Goal: Find specific page/section: Find specific page/section

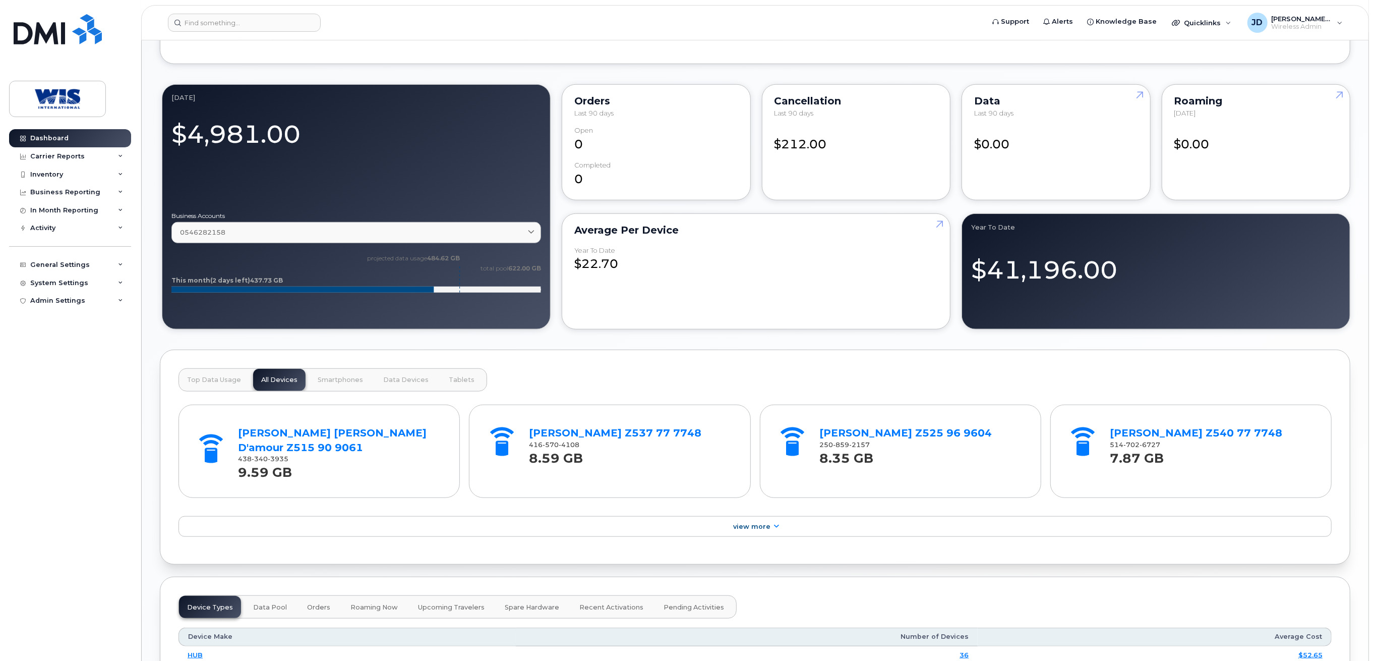
scroll to position [739, 0]
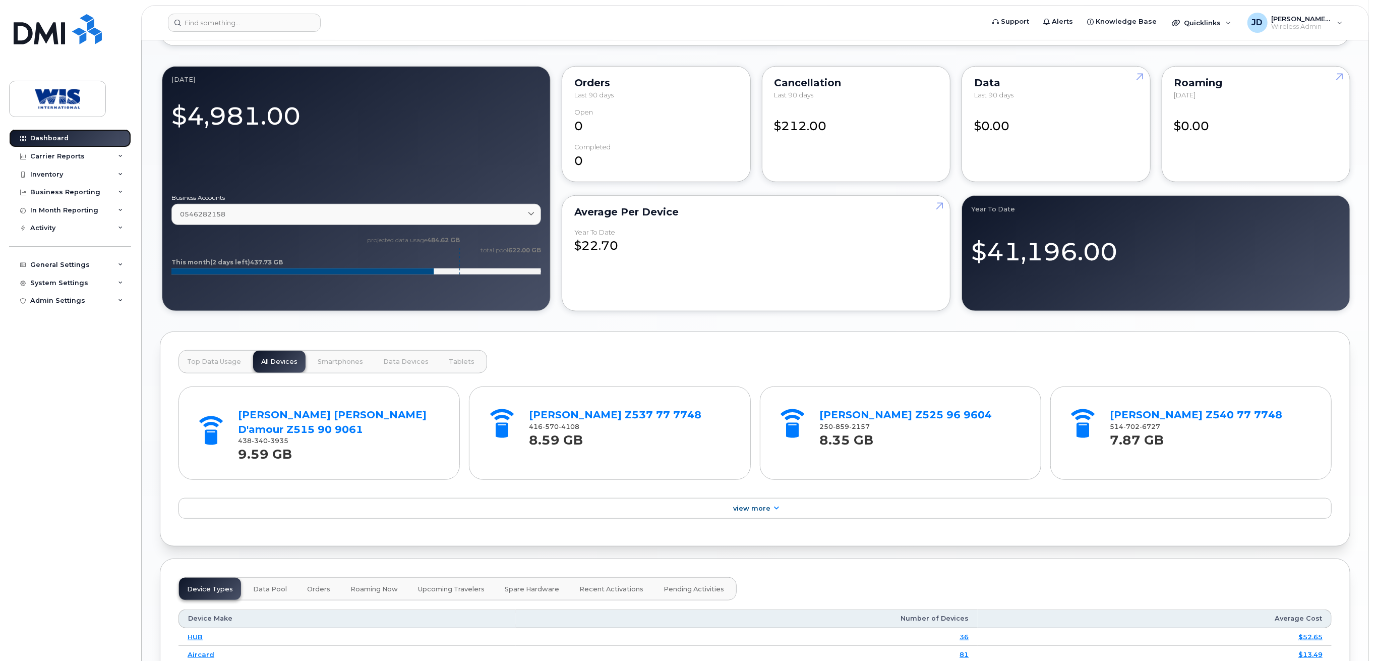
click at [44, 137] on div "Dashboard" at bounding box center [49, 138] width 38 height 8
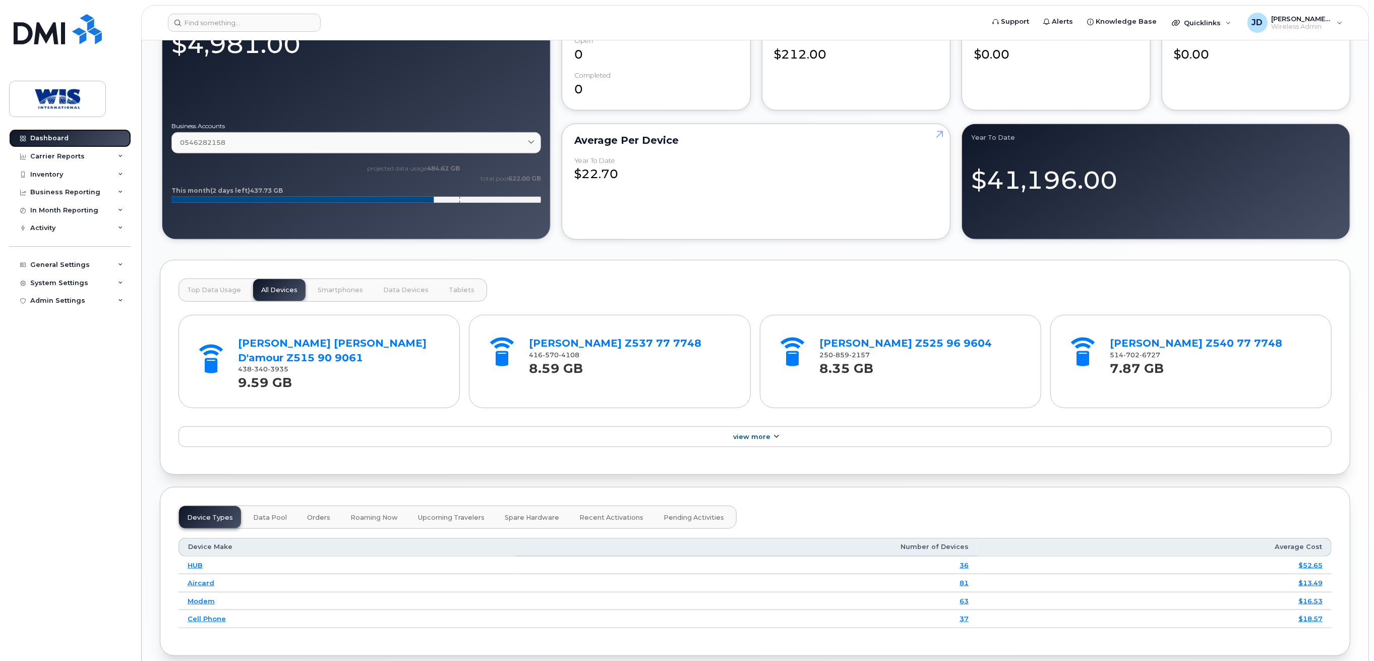
scroll to position [920, 0]
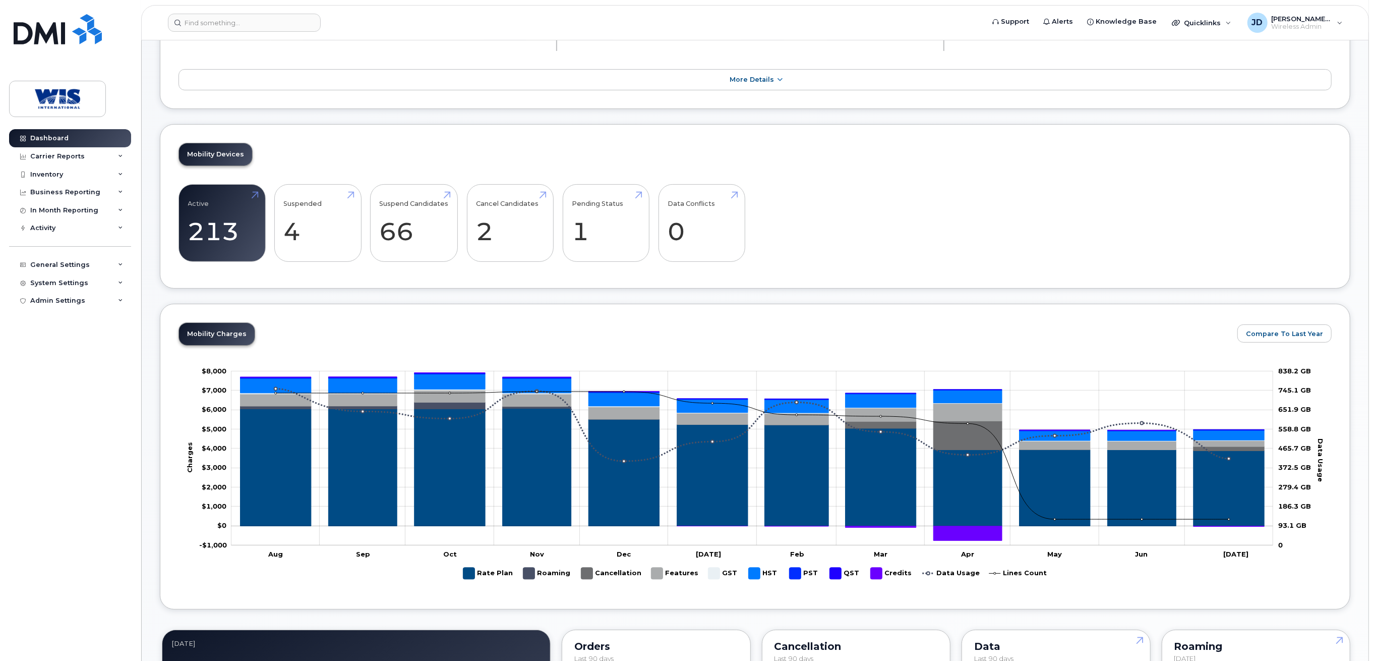
scroll to position [134, 0]
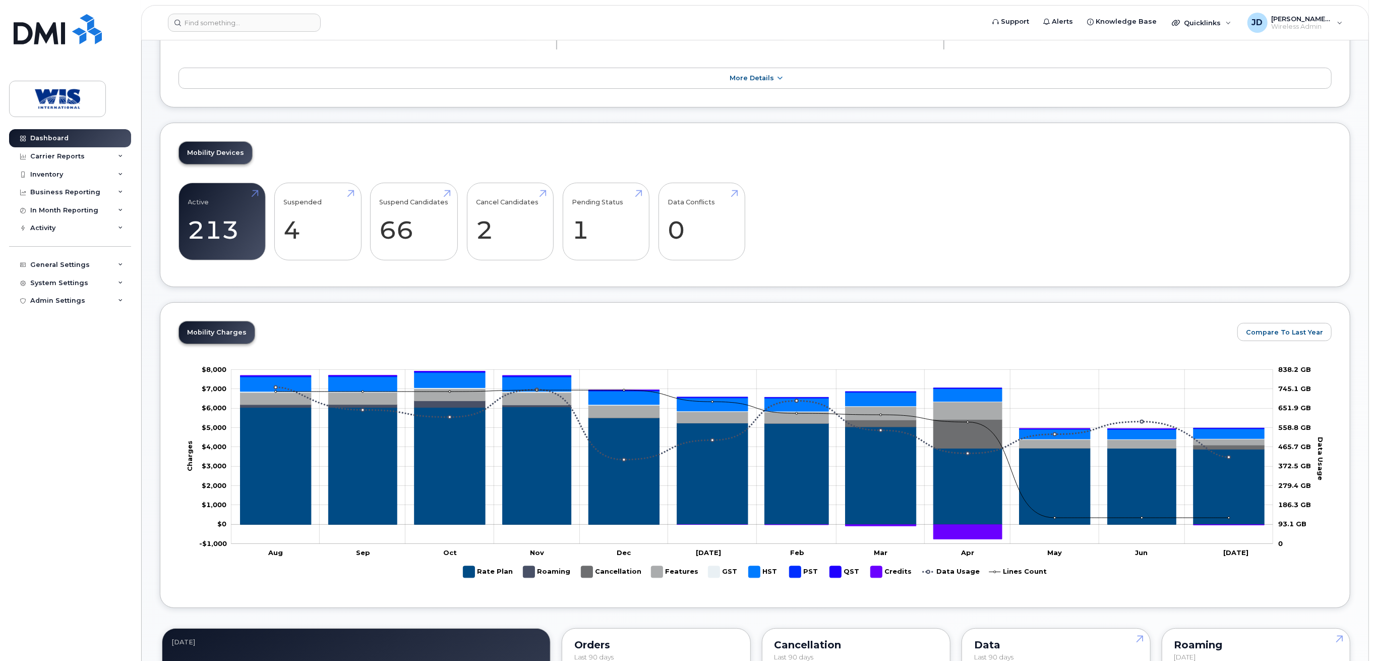
click at [898, 237] on div "Active 213 363% Suspended 4 Suspend Candidates 66 Cancel Candidates 2 Pending S…" at bounding box center [754, 226] width 1153 height 86
click at [45, 170] on div "Inventory" at bounding box center [46, 174] width 33 height 8
click at [767, 247] on div "Active 213 363% Suspended 4 Suspend Candidates 66 Cancel Candidates 2 Pending S…" at bounding box center [754, 226] width 1153 height 86
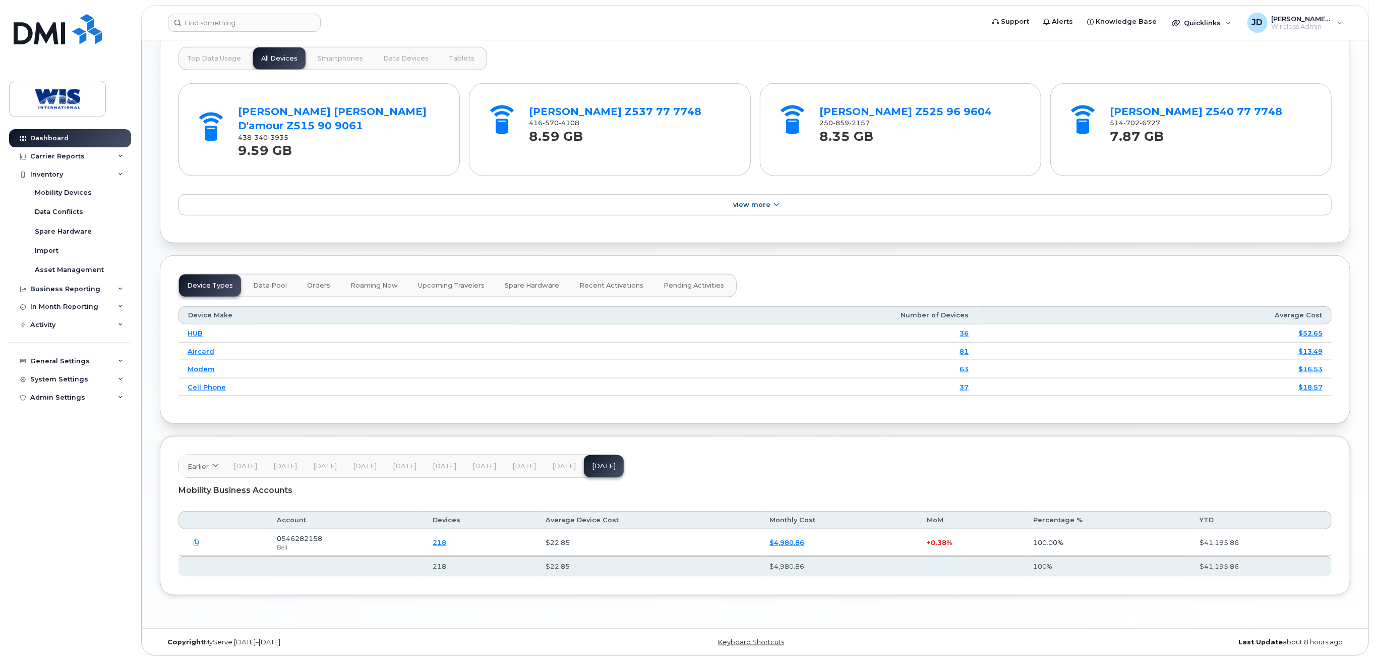
scroll to position [1001, 0]
drag, startPoint x: 624, startPoint y: 449, endPoint x: 699, endPoint y: 496, distance: 89.3
click at [699, 496] on div "Earlier 2024 September August July June May April March February January 2023 D…" at bounding box center [755, 515] width 1190 height 159
click at [703, 492] on div "Mobility Business Accounts" at bounding box center [754, 489] width 1153 height 25
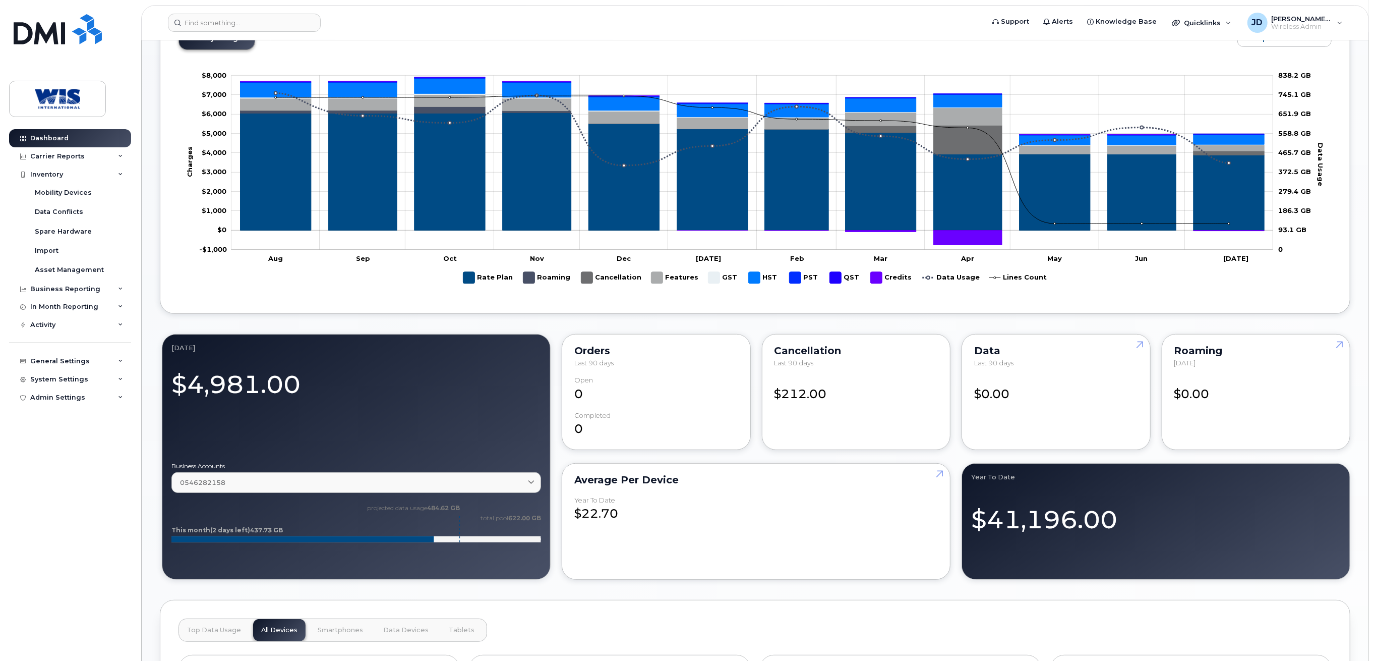
scroll to position [127, 0]
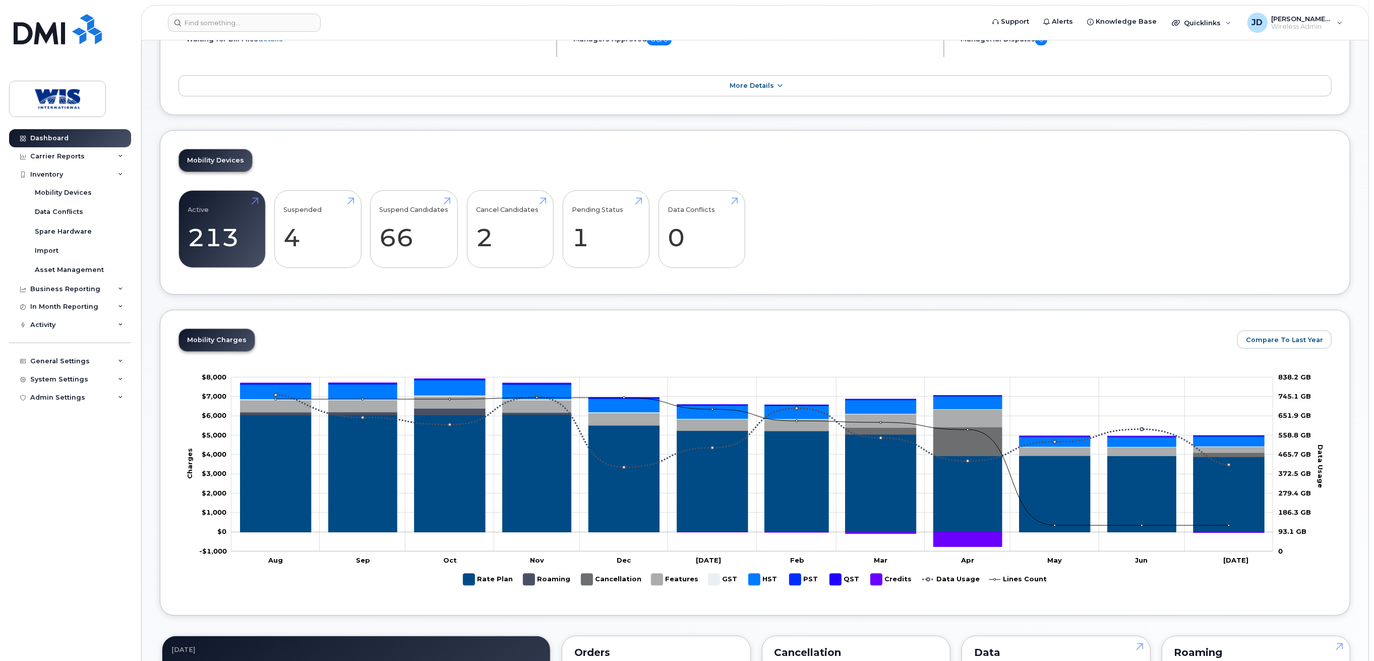
click at [805, 243] on div "Active 213 363% Suspended 4 Suspend Candidates 66 Cancel Candidates 2 Pending S…" at bounding box center [754, 233] width 1153 height 86
drag, startPoint x: 198, startPoint y: 305, endPoint x: 321, endPoint y: 327, distance: 124.6
click at [325, 325] on div "Mobility Charges Compare To Last Year Zoom Out Charges -$1,000 -$3,000 -$2,000 …" at bounding box center [755, 463] width 1190 height 306
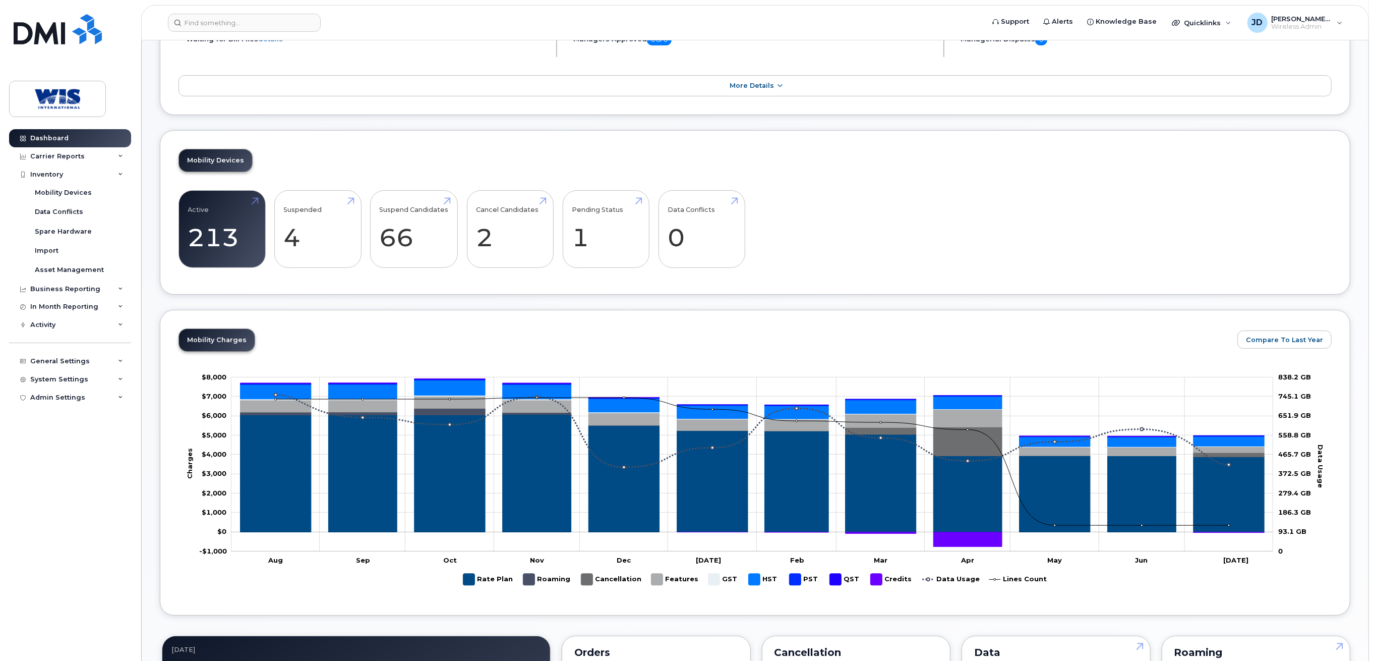
click at [54, 196] on div "Mobility Devices" at bounding box center [63, 192] width 57 height 9
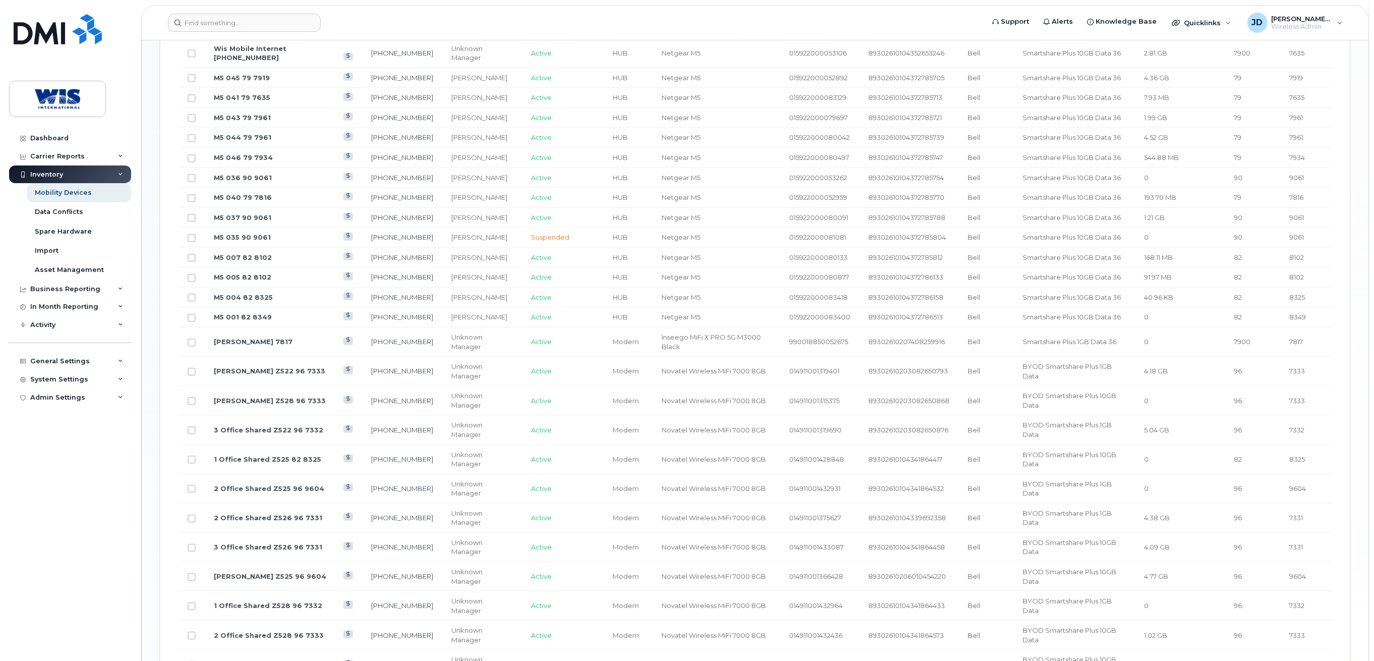
scroll to position [1057, 0]
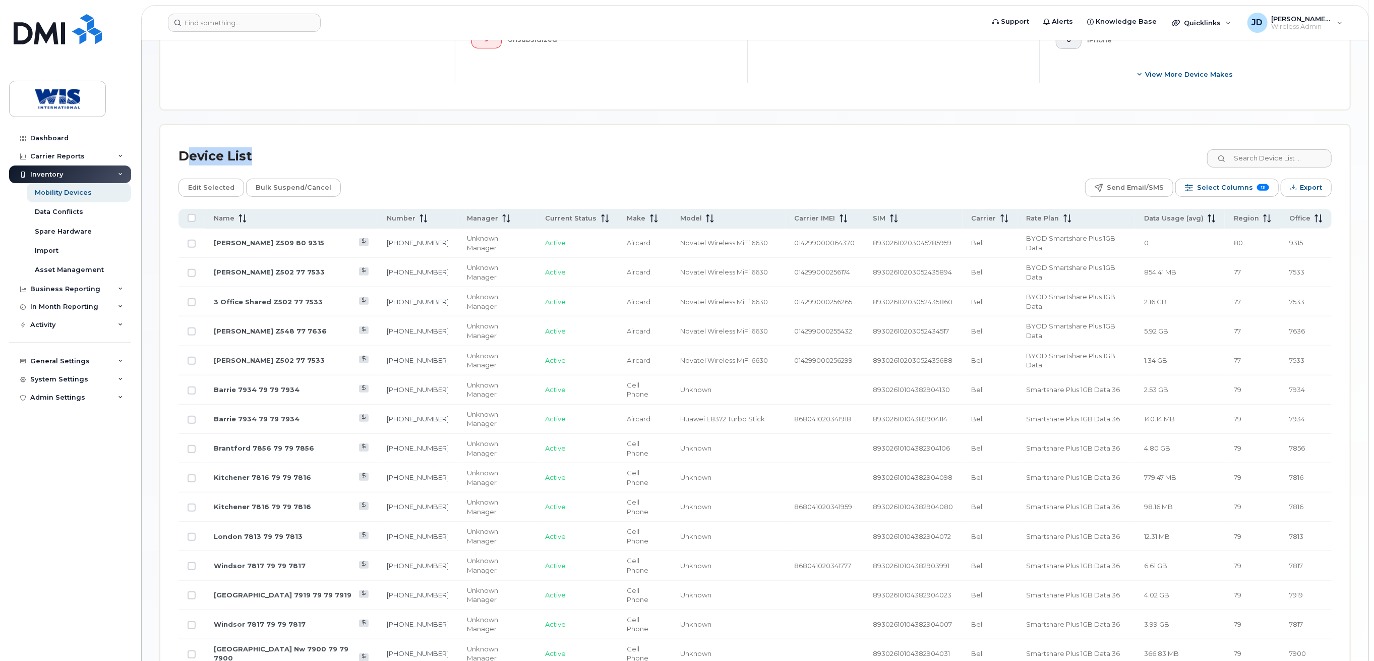
drag, startPoint x: 199, startPoint y: 148, endPoint x: 185, endPoint y: 148, distance: 14.1
click at [185, 148] on div "Device List" at bounding box center [754, 156] width 1153 height 26
click at [185, 148] on div "Device List" at bounding box center [215, 156] width 74 height 26
drag, startPoint x: 186, startPoint y: 152, endPoint x: 235, endPoint y: 153, distance: 49.4
click at [227, 153] on div "Device List" at bounding box center [215, 156] width 74 height 26
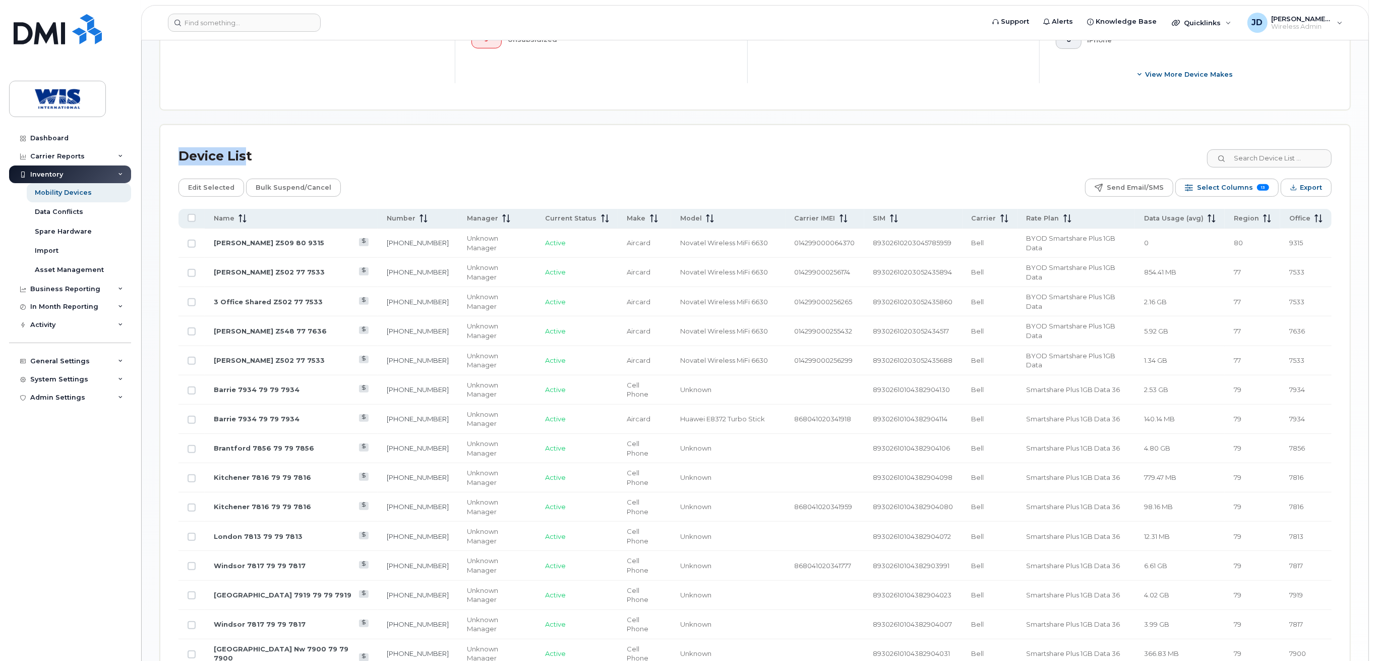
drag, startPoint x: 244, startPoint y: 153, endPoint x: 181, endPoint y: 152, distance: 63.0
click at [181, 152] on div "Device List" at bounding box center [215, 156] width 74 height 26
click at [45, 141] on div "Dashboard" at bounding box center [49, 138] width 38 height 8
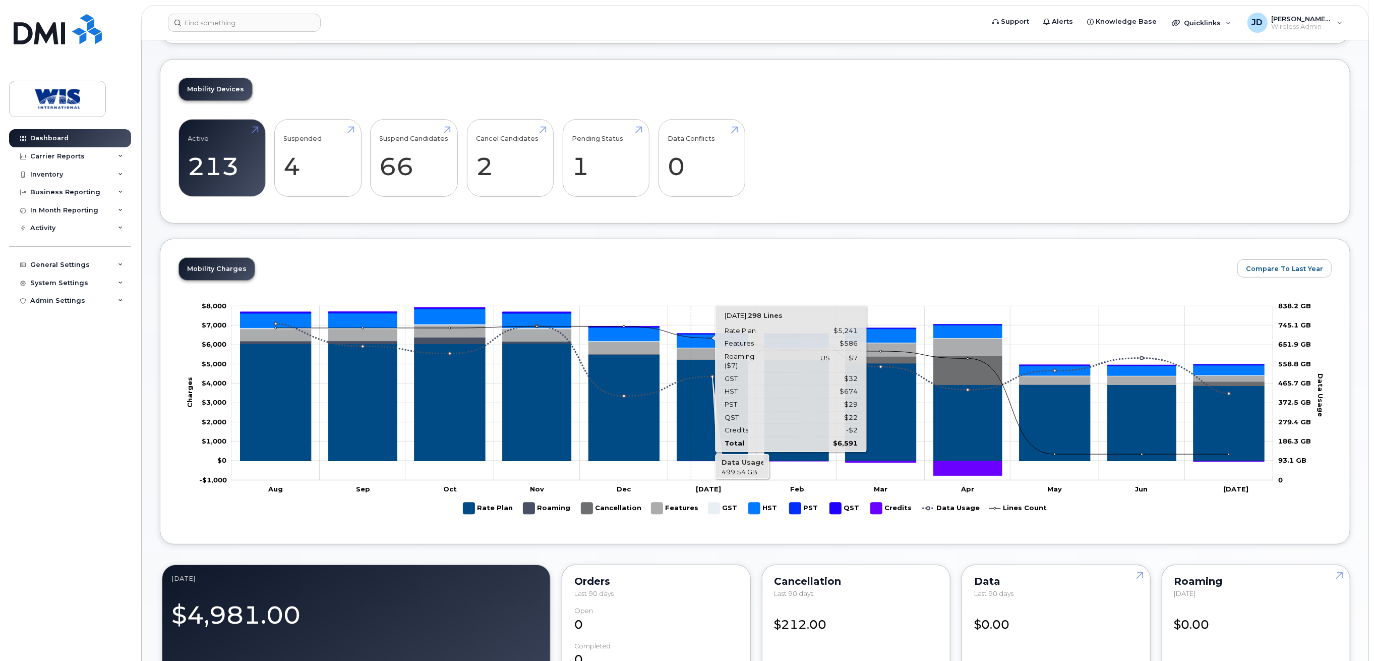
scroll to position [202, 0]
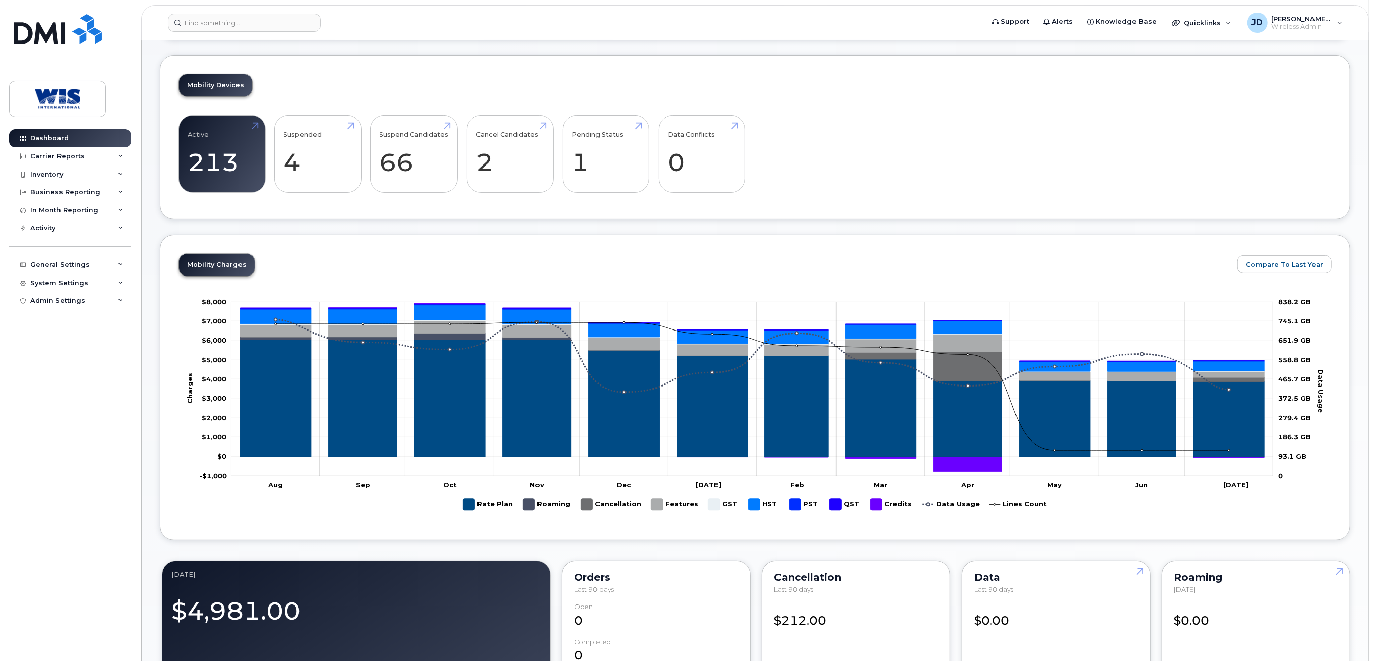
click at [75, 369] on div "Dashboard Carrier Reports Monthly Billing Data Daily Data Pooling Data Behavior…" at bounding box center [71, 387] width 125 height 516
drag, startPoint x: 288, startPoint y: 264, endPoint x: 162, endPoint y: 249, distance: 126.4
click at [162, 249] on div "Mobility Charges Compare To Last Year Zoom Out Charges -$1,000 -$3,000 -$2,000 …" at bounding box center [755, 387] width 1190 height 306
click at [175, 243] on div "Mobility Charges Compare To Last Year Zoom Out Charges -$1,000 -$3,000 -$2,000 …" at bounding box center [755, 387] width 1190 height 306
drag, startPoint x: 172, startPoint y: 248, endPoint x: 277, endPoint y: 267, distance: 106.1
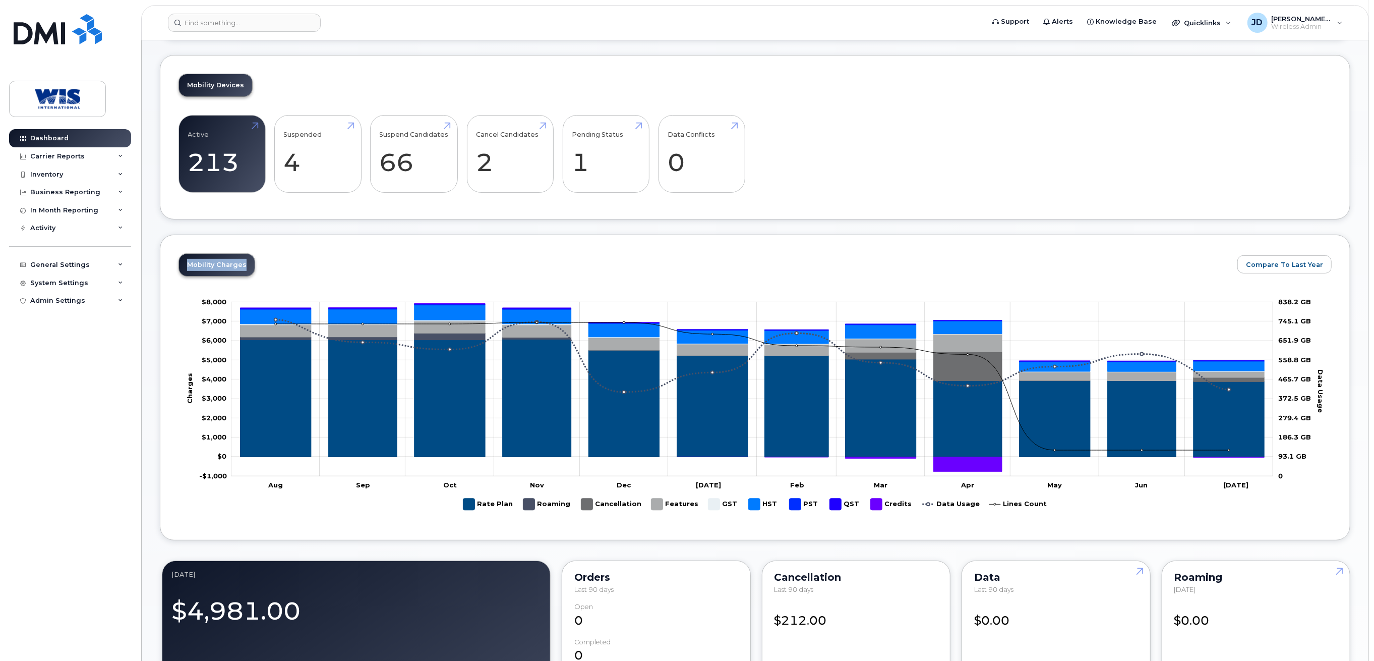
click at [277, 267] on div "Mobility Charges Compare To Last Year Zoom Out Charges -$1,000 -$3,000 -$2,000 …" at bounding box center [755, 387] width 1190 height 306
click at [281, 267] on div "Mobility Charges Compare To Last Year Zoom Out Charges -$1,000 -$3,000 -$2,000 …" at bounding box center [754, 387] width 1153 height 268
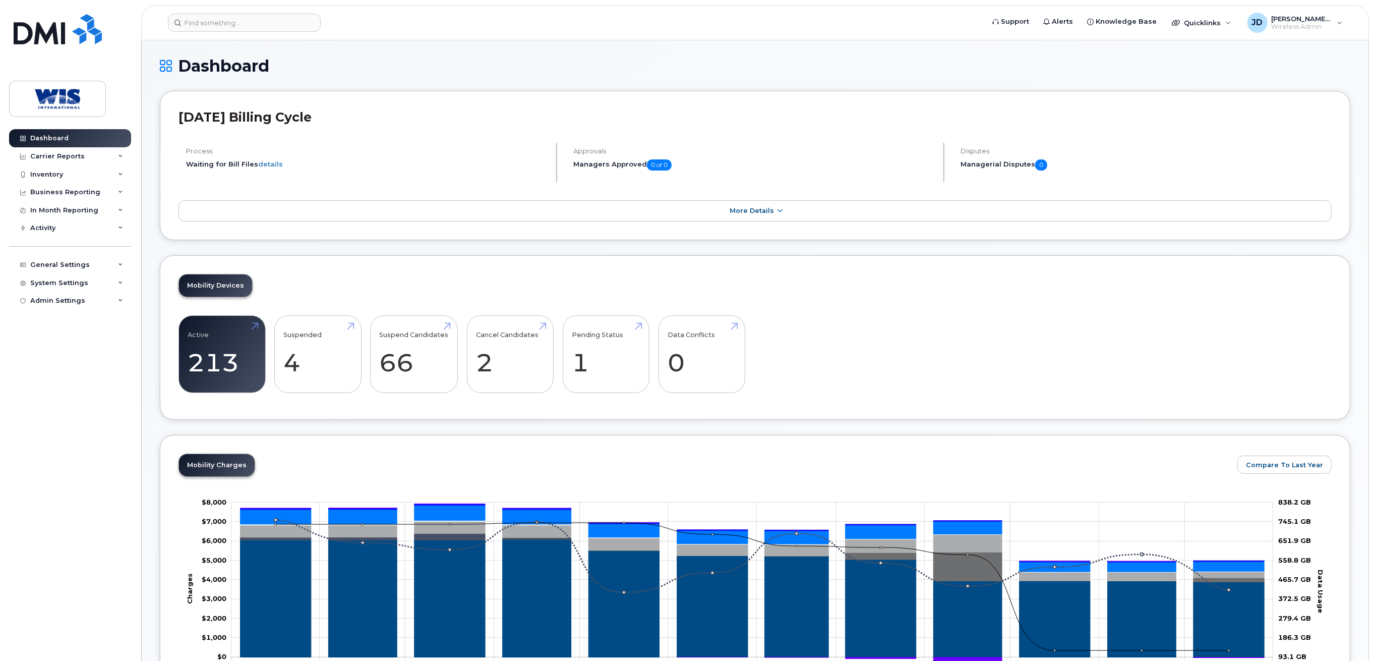
scroll to position [0, 0]
